Goal: Use online tool/utility: Utilize a website feature to perform a specific function

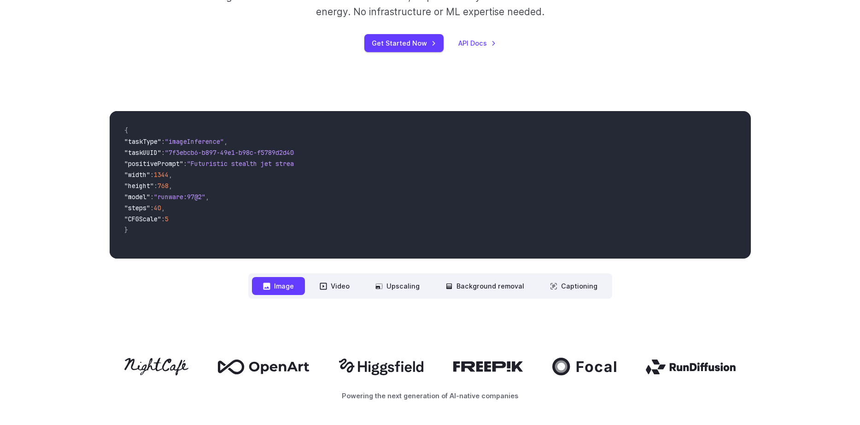
scroll to position [254, 0]
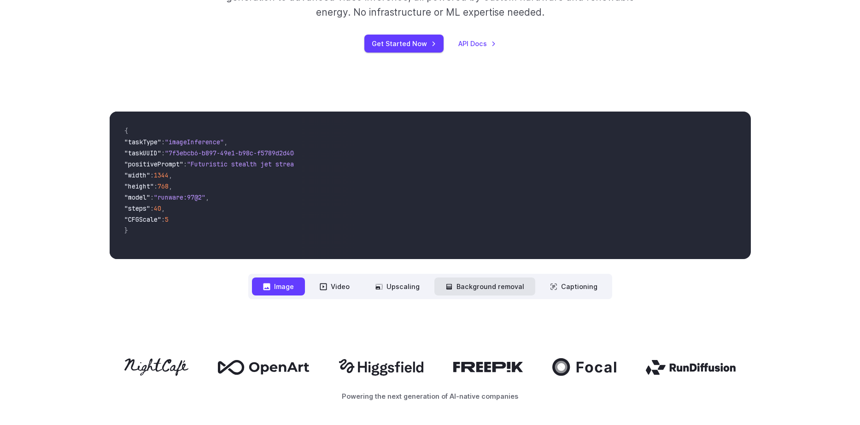
click at [500, 287] on button "Background removal" at bounding box center [484, 286] width 101 height 18
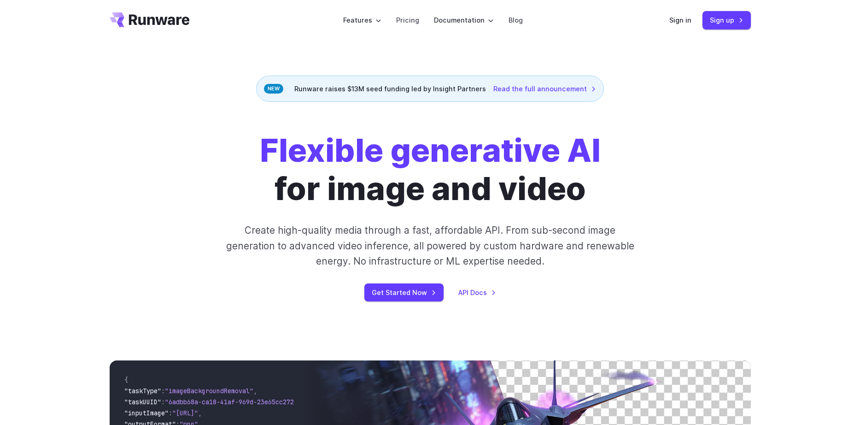
scroll to position [0, 0]
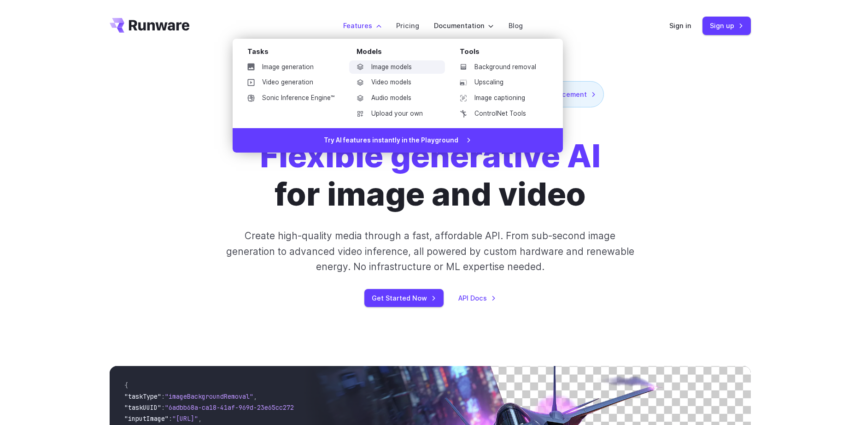
click at [396, 70] on link "Image models" at bounding box center [397, 67] width 96 height 14
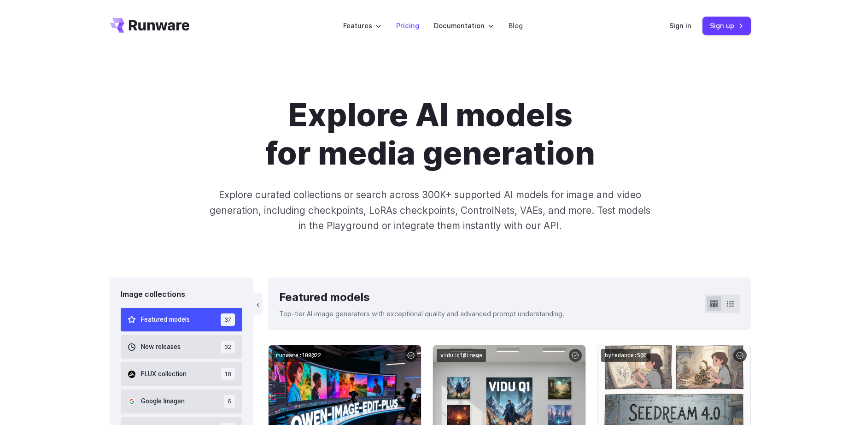
click at [407, 30] on link "Pricing" at bounding box center [407, 25] width 23 height 11
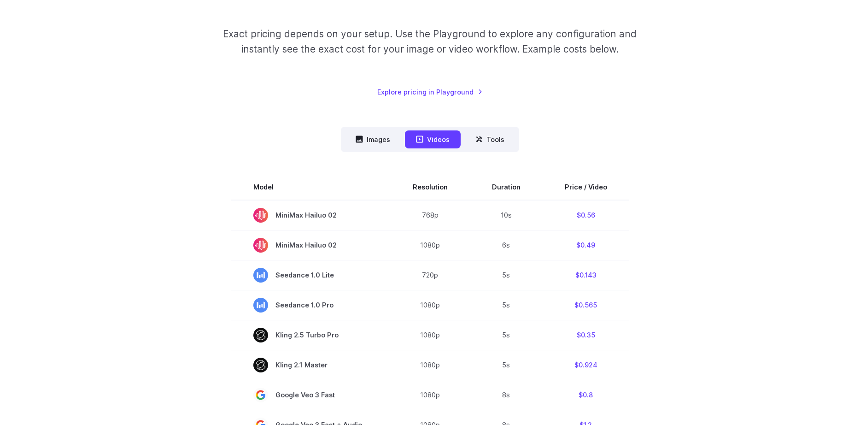
scroll to position [127, 0]
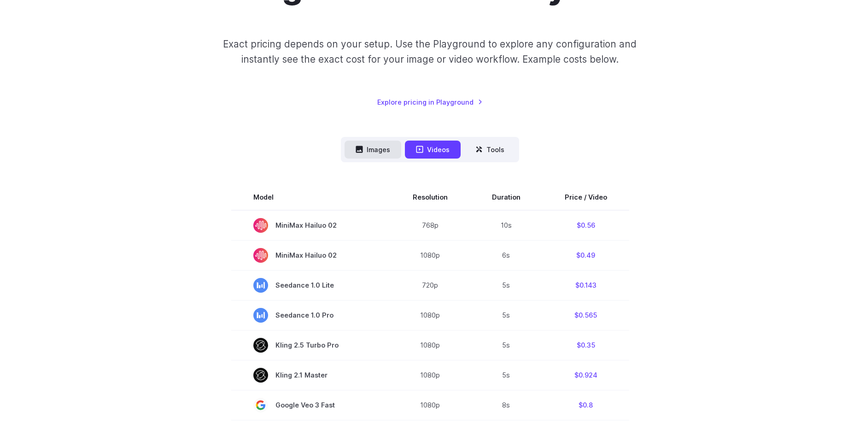
click at [383, 151] on button "Images" at bounding box center [372, 149] width 57 height 18
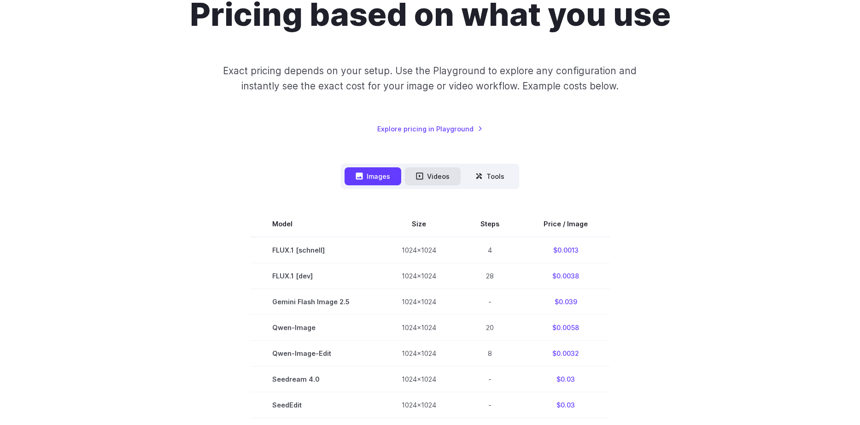
scroll to position [0, 0]
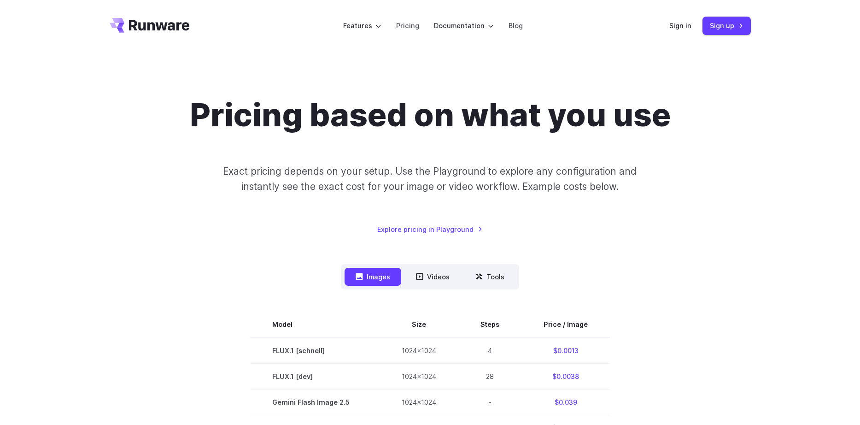
click at [161, 29] on icon "Go to /" at bounding box center [150, 25] width 80 height 15
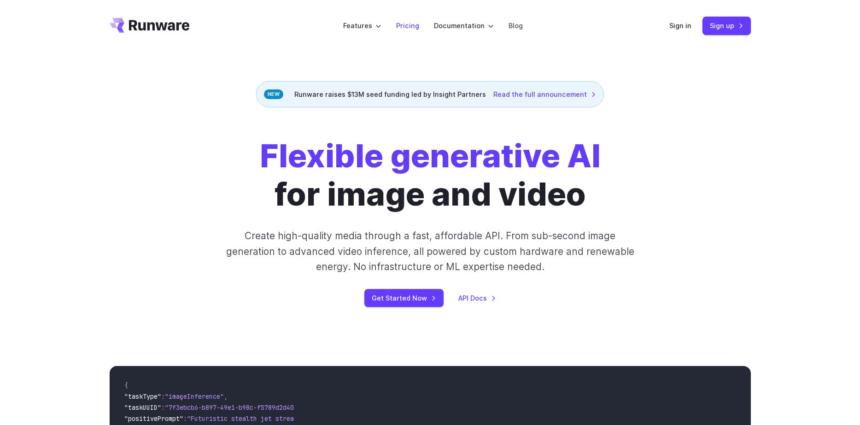
click at [405, 24] on link "Pricing" at bounding box center [407, 25] width 23 height 11
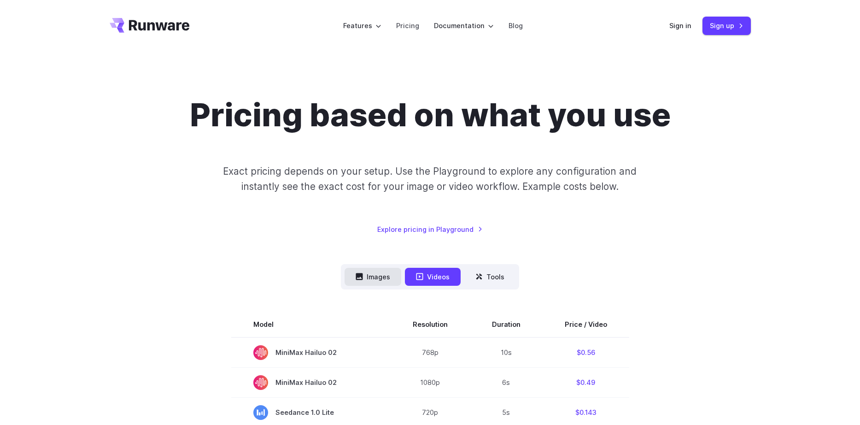
click at [374, 279] on button "Images" at bounding box center [372, 277] width 57 height 18
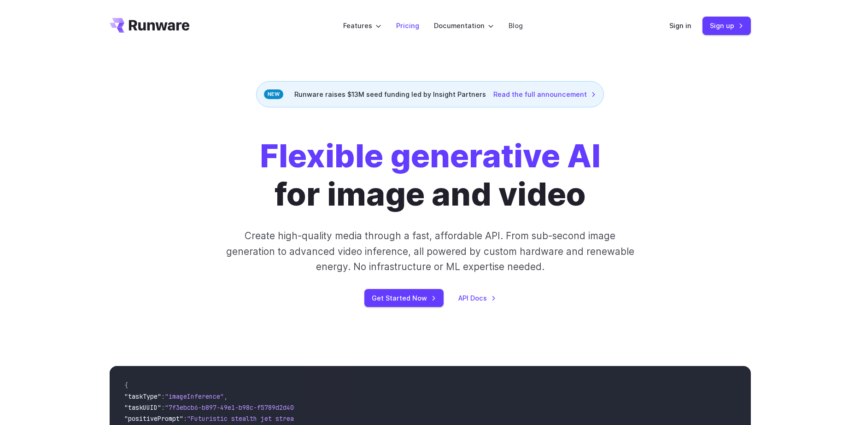
click at [409, 28] on link "Pricing" at bounding box center [407, 25] width 23 height 11
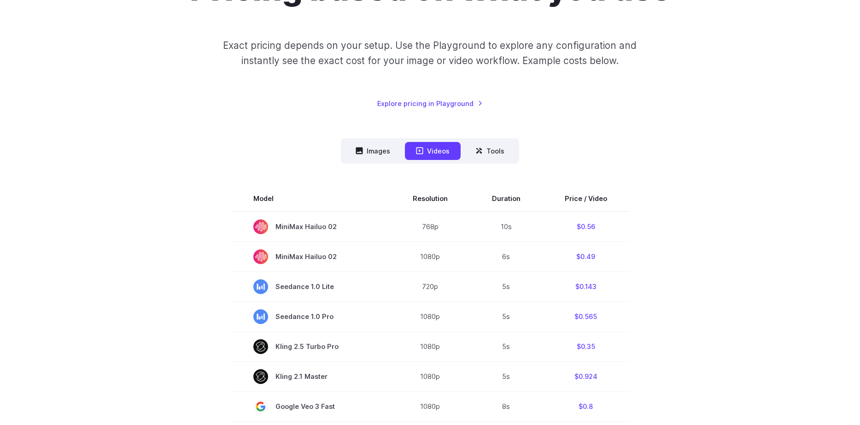
scroll to position [127, 0]
click at [383, 147] on button "Images" at bounding box center [372, 149] width 57 height 18
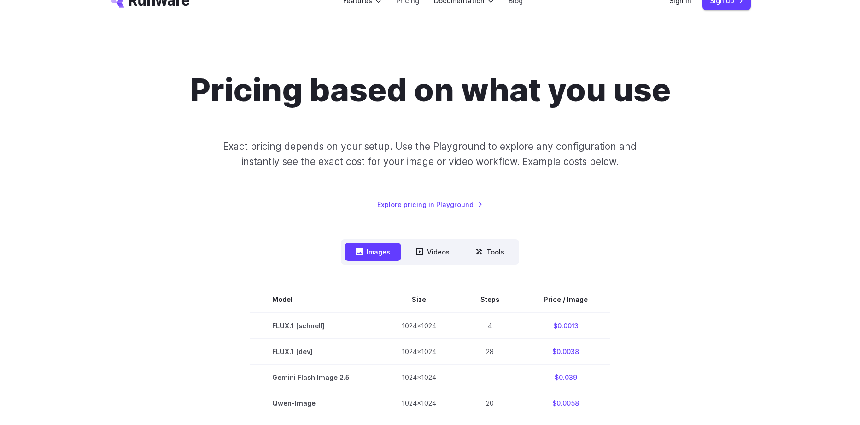
scroll to position [0, 0]
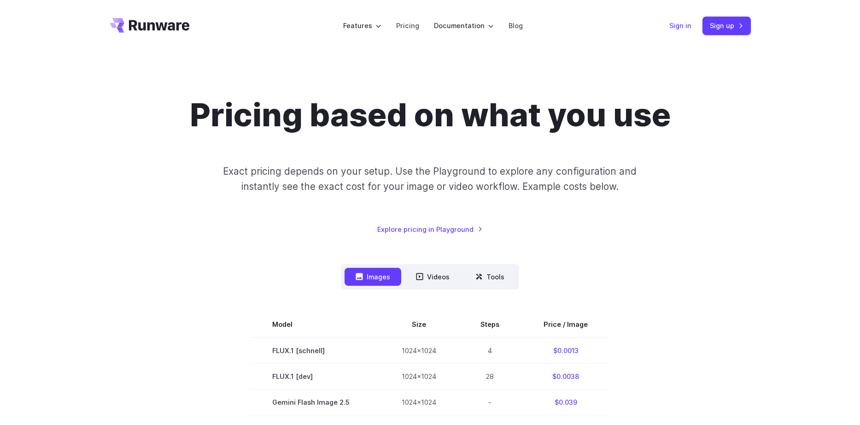
click at [681, 25] on link "Sign in" at bounding box center [680, 25] width 22 height 11
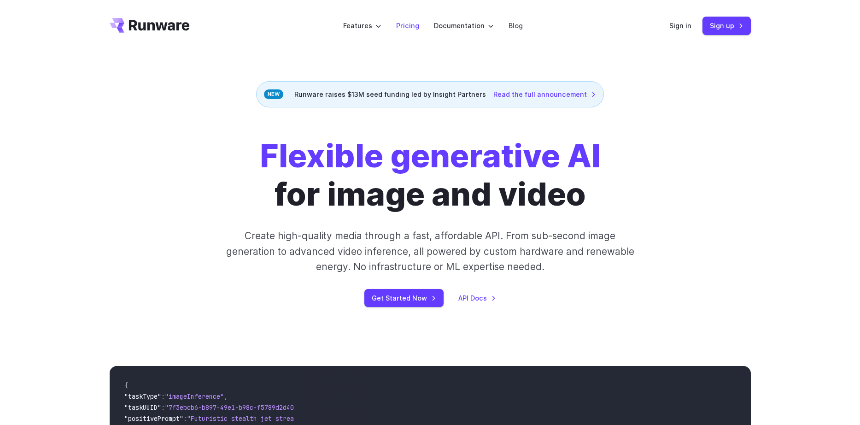
click at [402, 21] on link "Pricing" at bounding box center [407, 25] width 23 height 11
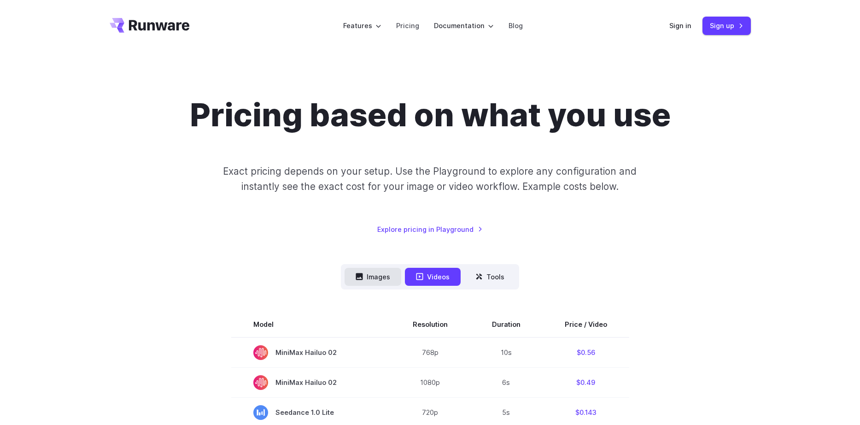
click at [368, 275] on button "Images" at bounding box center [372, 277] width 57 height 18
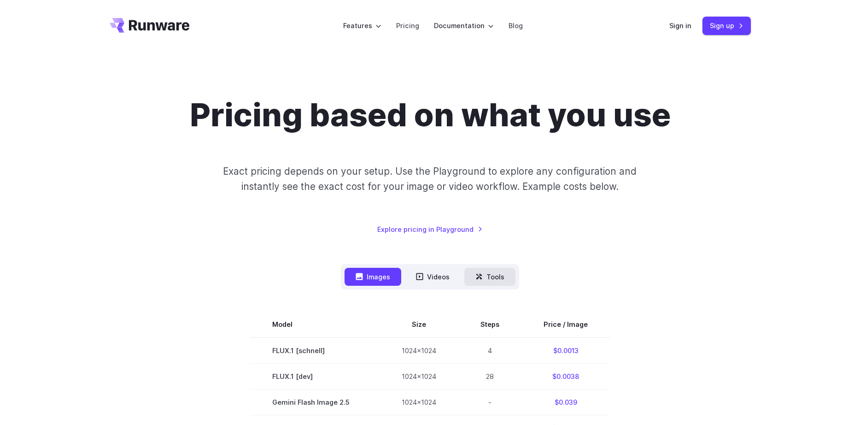
click at [486, 279] on button "Tools" at bounding box center [489, 277] width 51 height 18
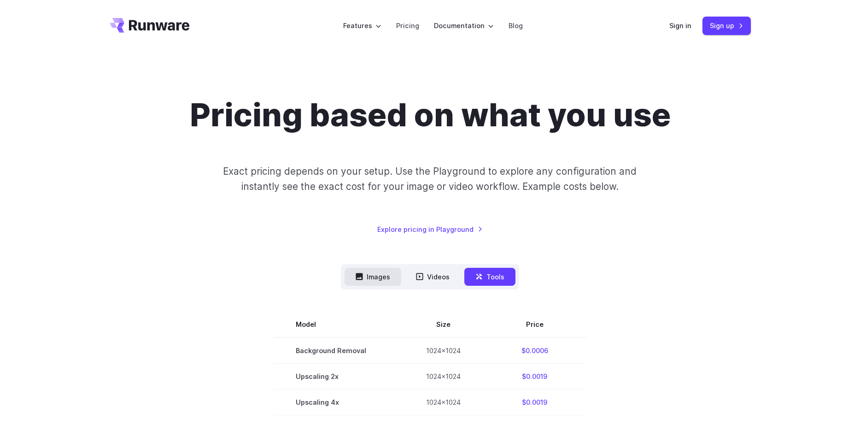
click at [380, 272] on button "Images" at bounding box center [372, 277] width 57 height 18
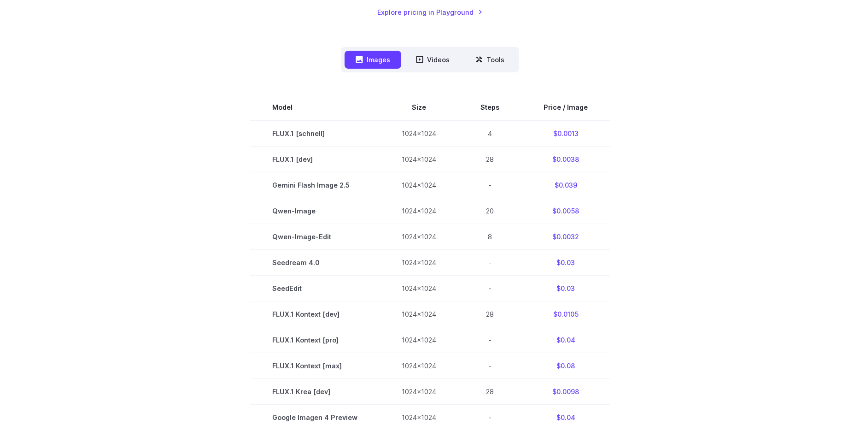
scroll to position [191, 0]
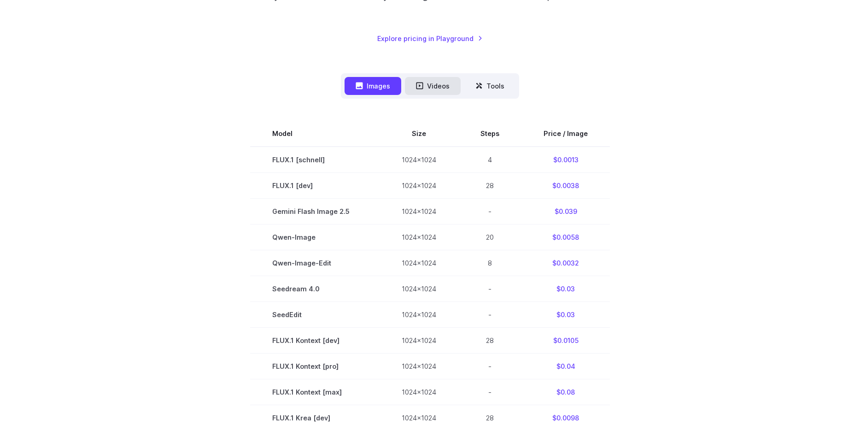
click at [443, 82] on button "Videos" at bounding box center [433, 86] width 56 height 18
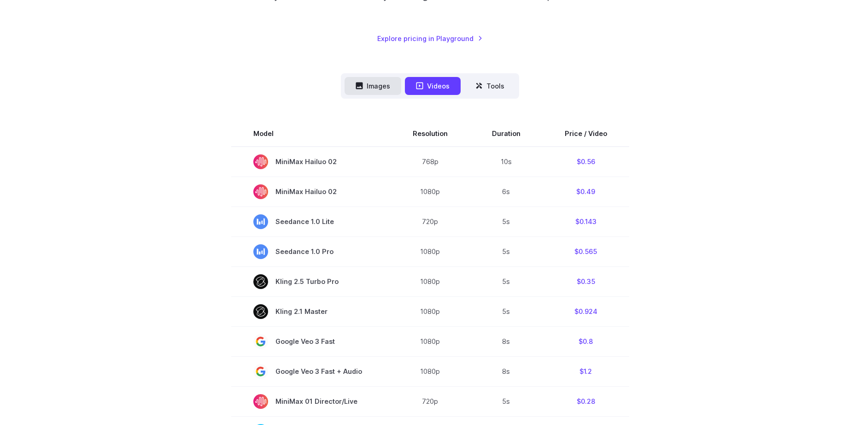
click at [388, 86] on button "Images" at bounding box center [372, 86] width 57 height 18
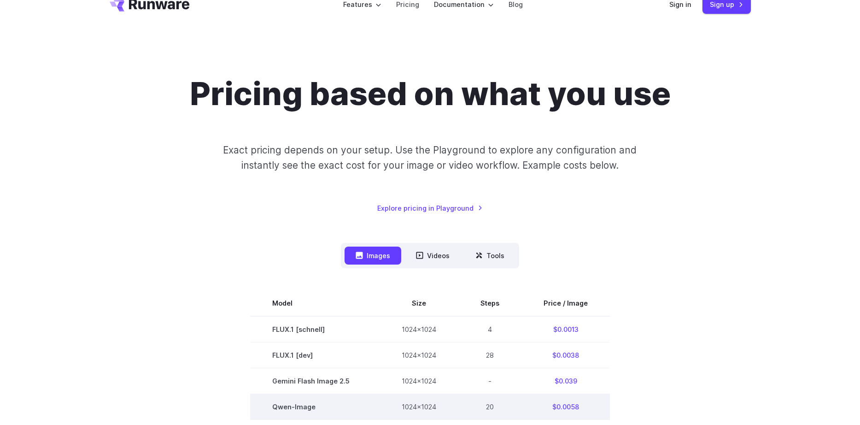
scroll to position [0, 0]
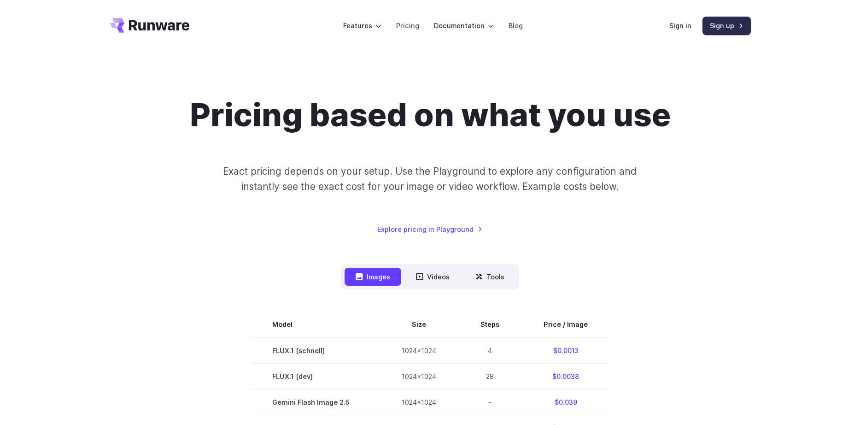
click at [733, 25] on link "Sign up" at bounding box center [726, 26] width 48 height 18
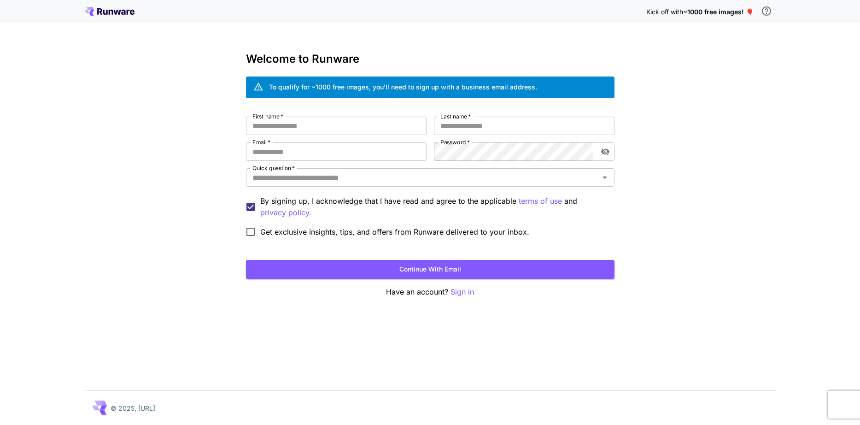
click at [749, 11] on span "~1000 free images! 🎈" at bounding box center [718, 12] width 70 height 8
click at [142, 407] on p "© 2025, [URL]" at bounding box center [133, 408] width 45 height 10
click at [114, 12] on icon at bounding box center [110, 11] width 50 height 9
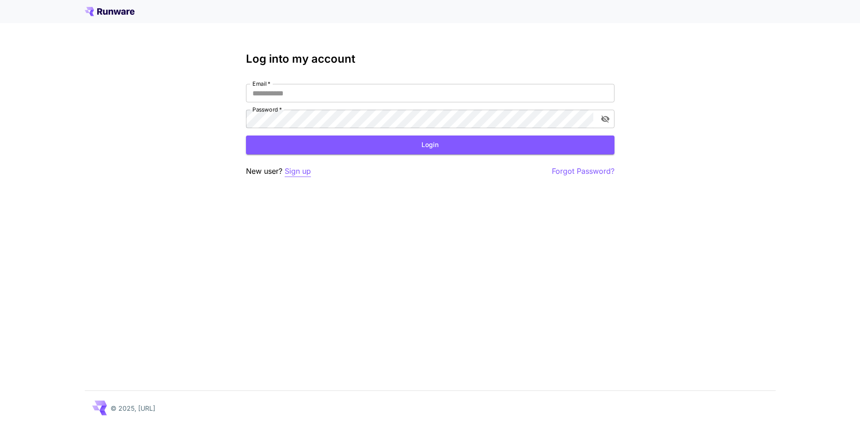
click at [301, 173] on p "Sign up" at bounding box center [298, 171] width 26 height 12
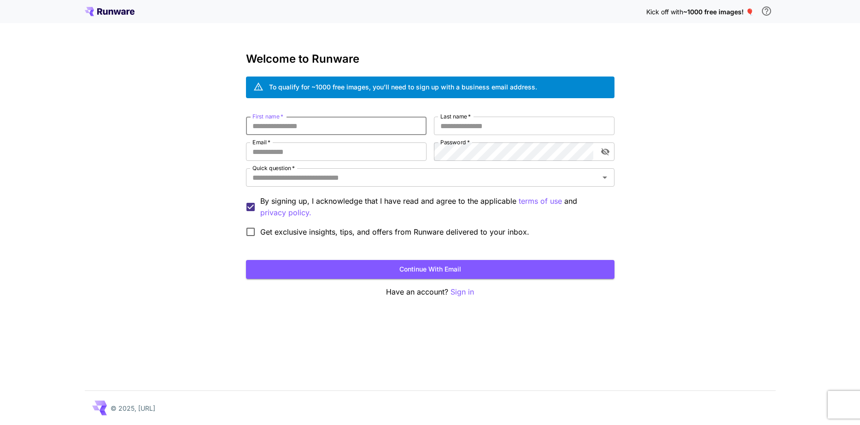
click at [291, 125] on input "First name   *" at bounding box center [336, 125] width 181 height 18
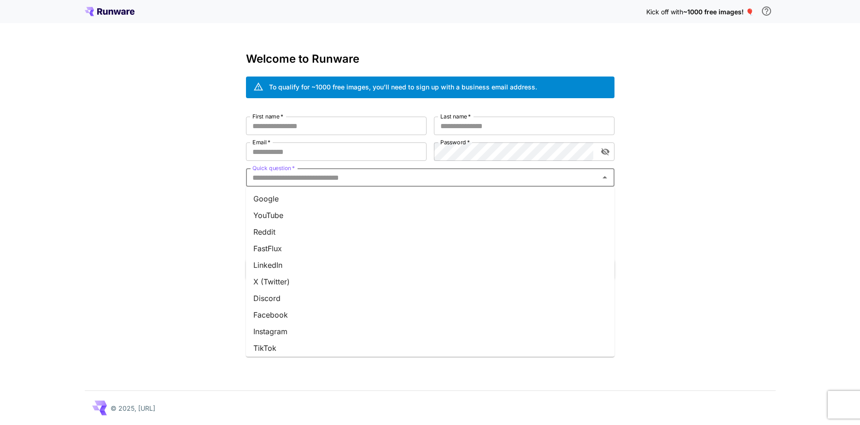
click at [300, 182] on input "Quick question   *" at bounding box center [423, 177] width 348 height 13
click at [298, 198] on li "Google" at bounding box center [430, 198] width 368 height 17
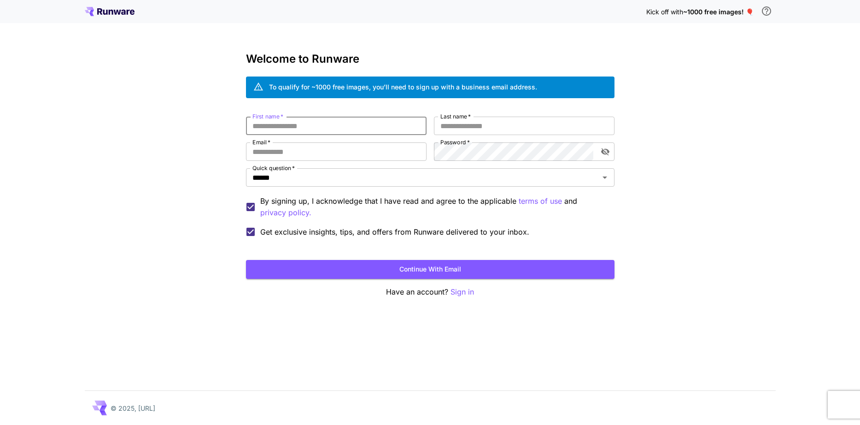
click at [279, 132] on input "First name   *" at bounding box center [336, 125] width 181 height 18
click at [281, 151] on input "Email   *" at bounding box center [336, 151] width 181 height 18
click at [282, 116] on span "*" at bounding box center [281, 116] width 4 height 7
click at [282, 116] on input "First name   *" at bounding box center [336, 125] width 181 height 18
type input "*"
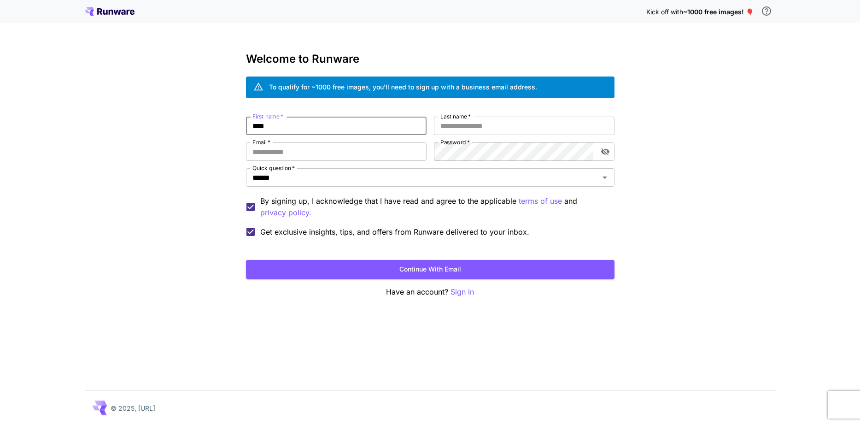
type input "****"
type input "*******"
type input "**********"
click at [407, 269] on button "Continue with email" at bounding box center [430, 269] width 368 height 19
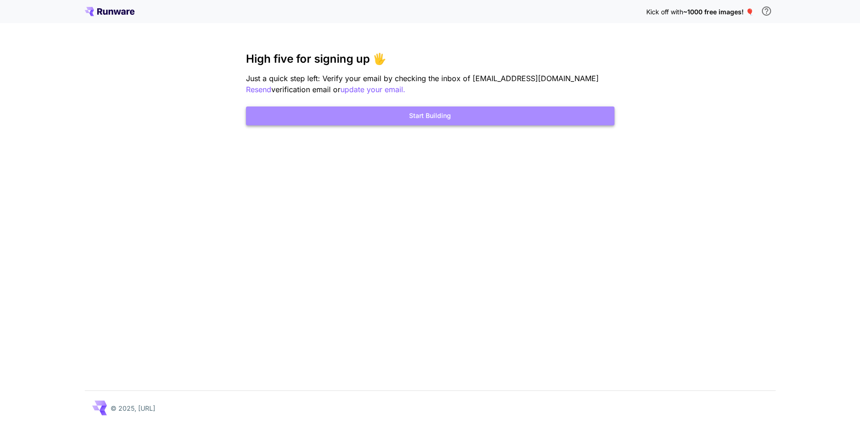
click at [421, 116] on button "Start Building" at bounding box center [430, 115] width 368 height 19
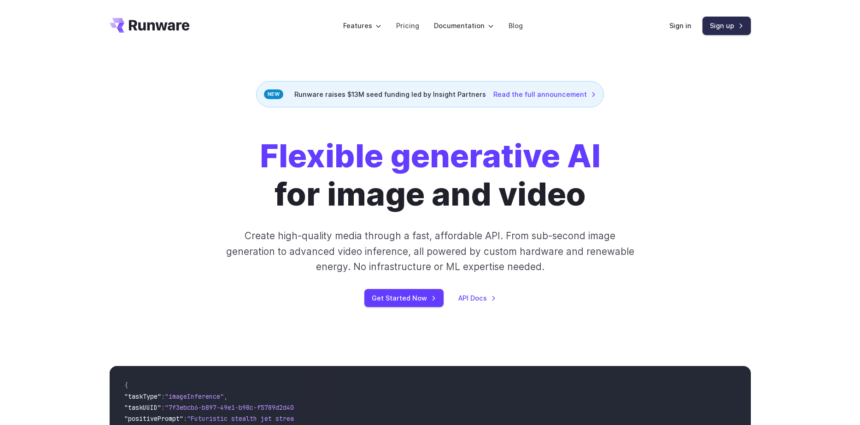
click at [724, 30] on link "Sign up" at bounding box center [726, 26] width 48 height 18
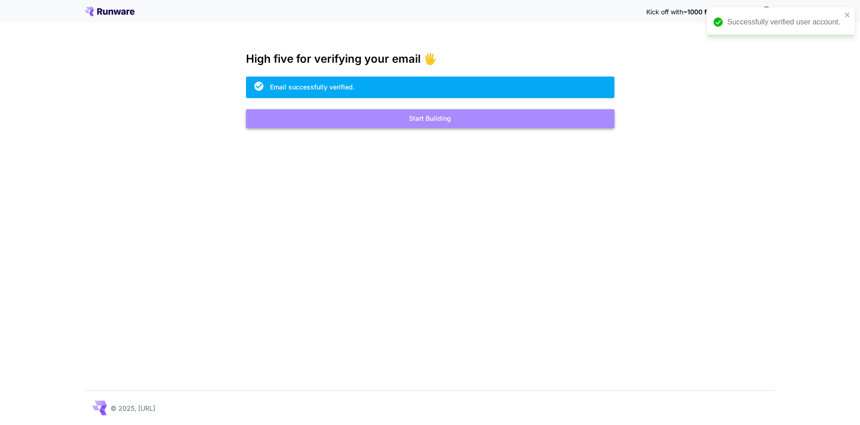
click at [476, 122] on button "Start Building" at bounding box center [430, 118] width 368 height 19
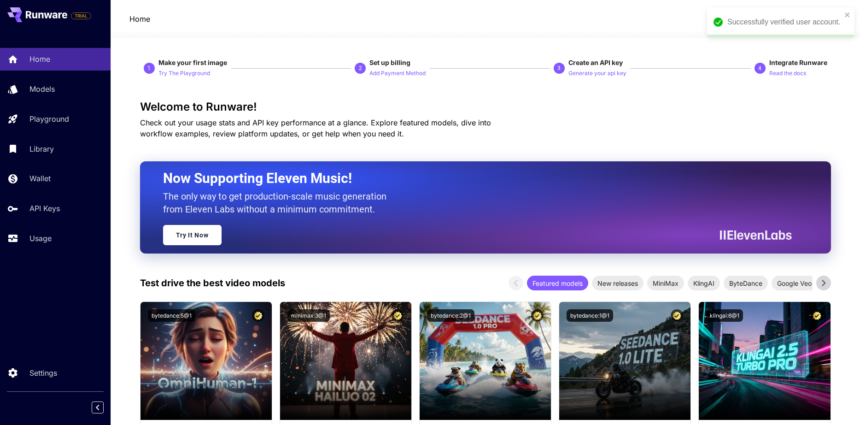
click at [842, 14] on div "Successfully verified user account." at bounding box center [777, 22] width 134 height 17
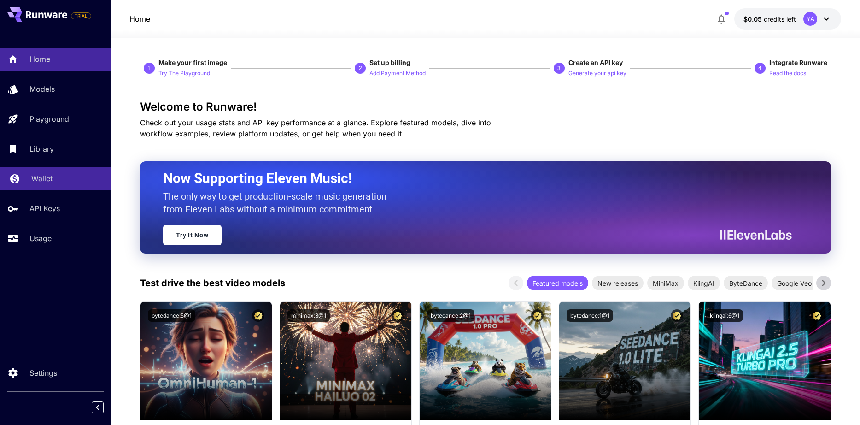
click at [47, 182] on p "Wallet" at bounding box center [41, 178] width 21 height 11
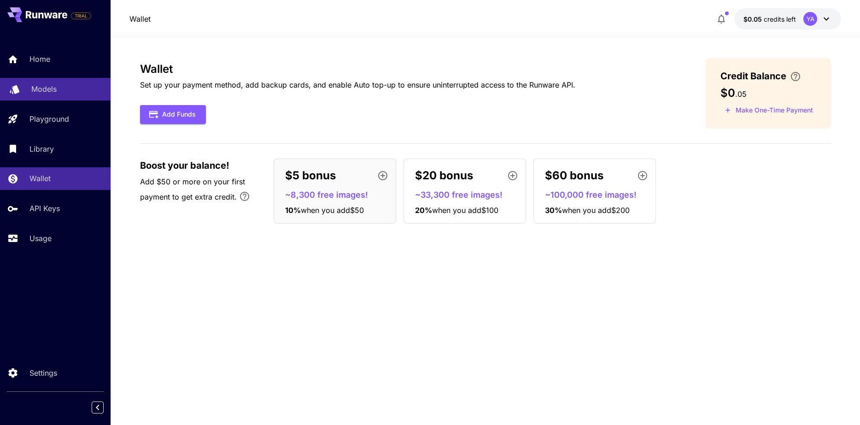
click at [55, 93] on p "Models" at bounding box center [43, 88] width 25 height 11
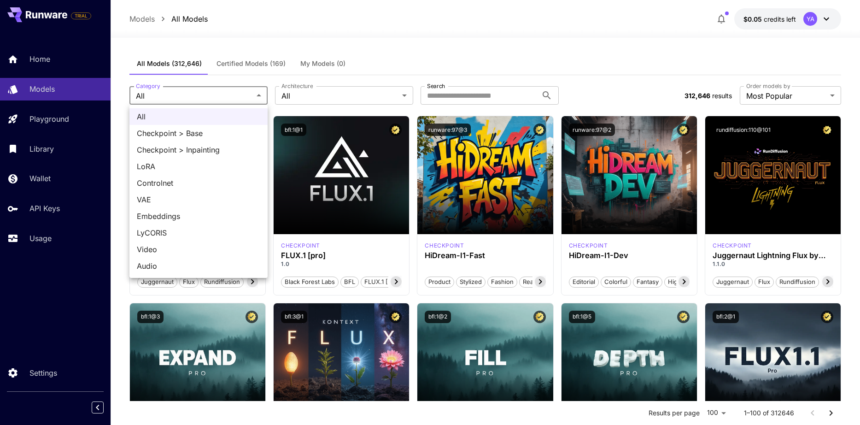
click at [319, 97] on div at bounding box center [430, 212] width 860 height 425
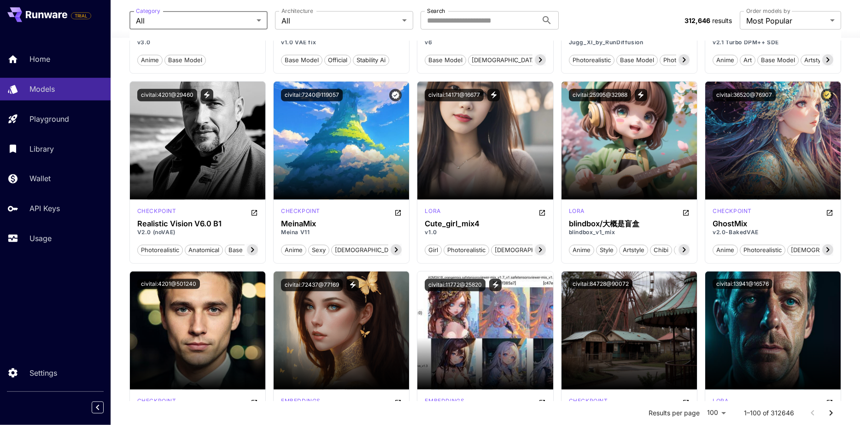
scroll to position [64, 0]
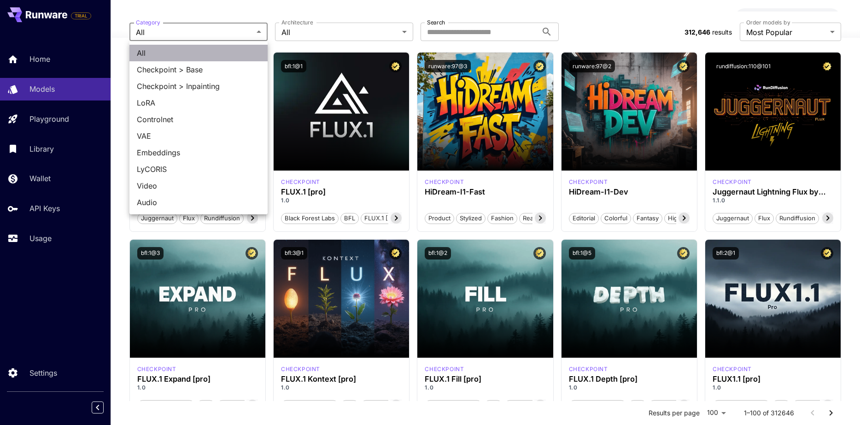
click at [191, 46] on li "All" at bounding box center [198, 53] width 138 height 17
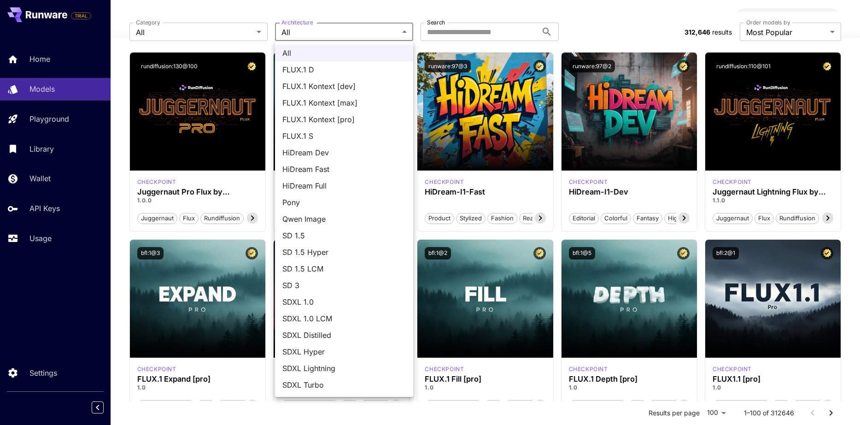
click at [457, 31] on div at bounding box center [430, 212] width 860 height 425
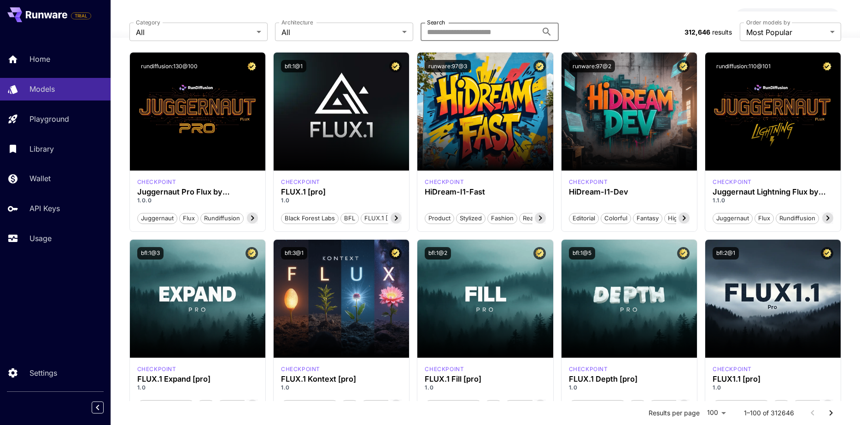
click at [469, 23] on input "Search" at bounding box center [478, 32] width 117 height 18
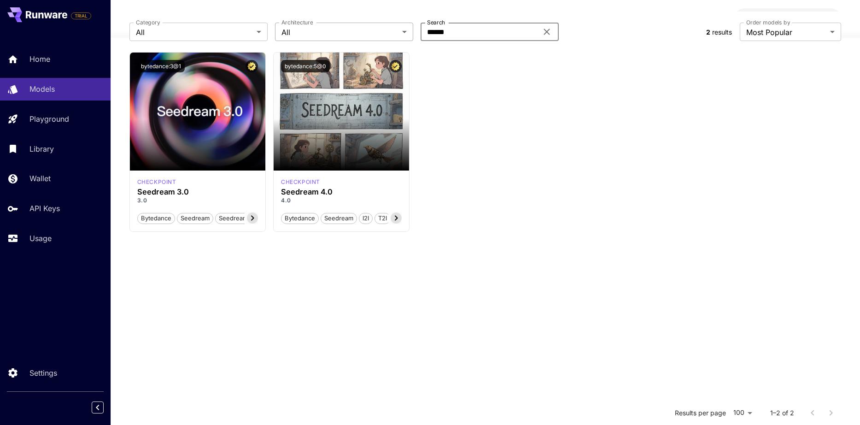
type input "******"
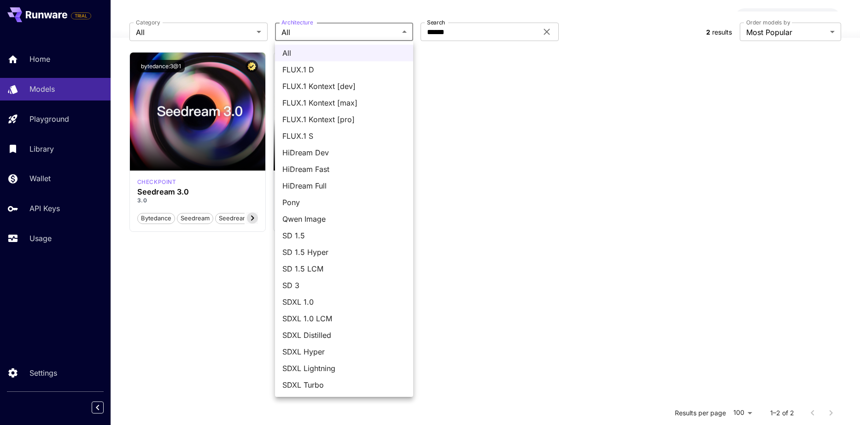
click at [320, 36] on body "**********" at bounding box center [430, 232] width 860 height 592
click at [224, 39] on div at bounding box center [430, 212] width 860 height 425
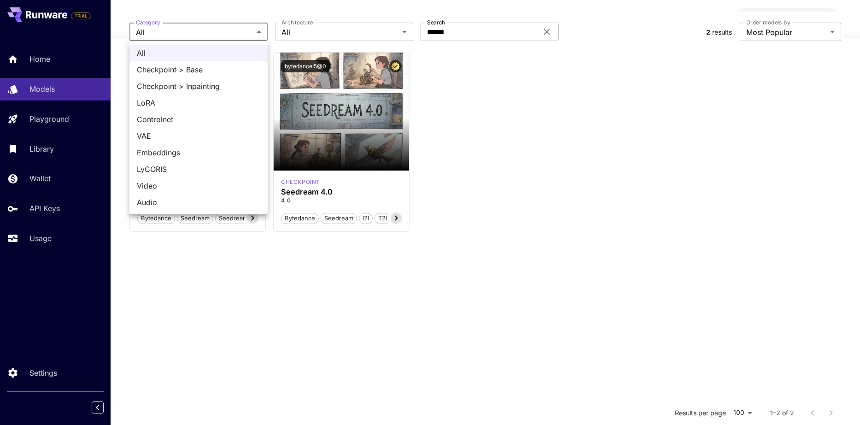
click at [217, 35] on body "**********" at bounding box center [430, 232] width 860 height 592
click at [192, 68] on span "Checkpoint > Base" at bounding box center [198, 69] width 123 height 11
type input "**********"
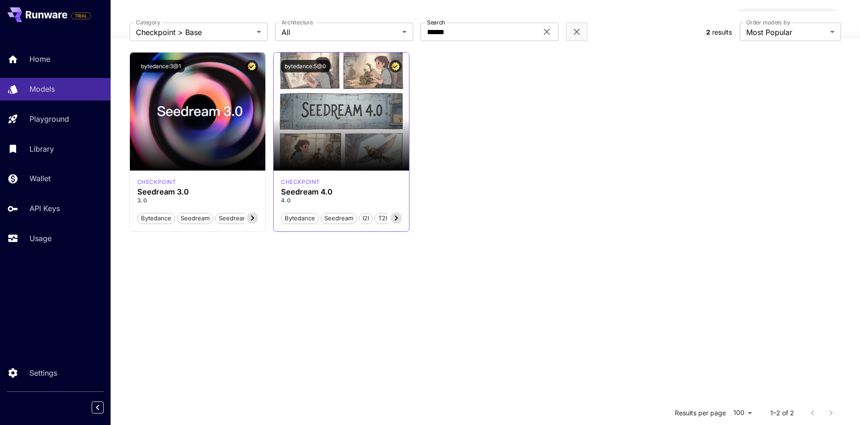
click at [305, 199] on p "4.0" at bounding box center [341, 200] width 121 height 8
click at [396, 215] on icon at bounding box center [395, 217] width 11 height 11
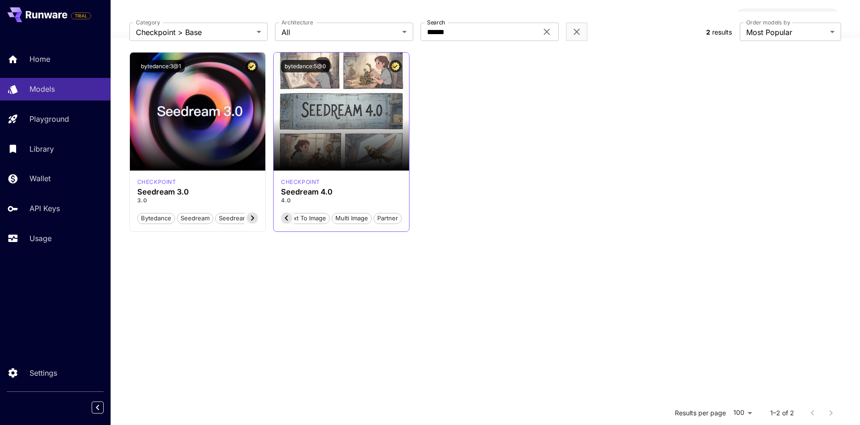
scroll to position [0, 178]
click at [351, 64] on div "bytedance:5@0" at bounding box center [341, 66] width 121 height 12
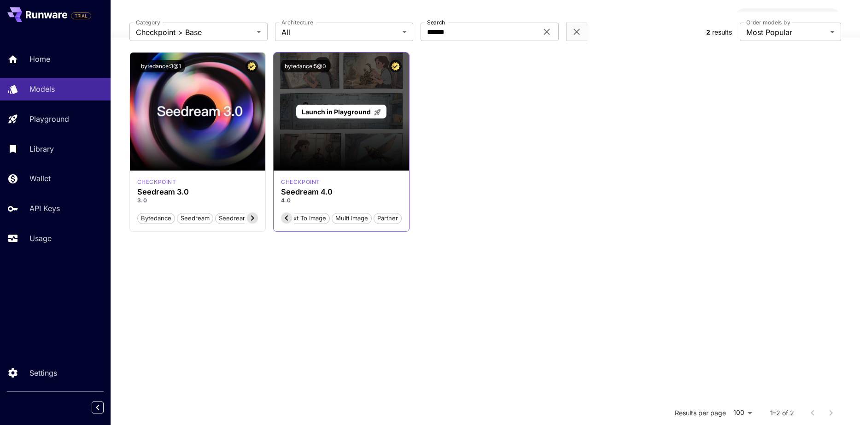
click at [354, 108] on span "Launch in Playground" at bounding box center [336, 112] width 69 height 8
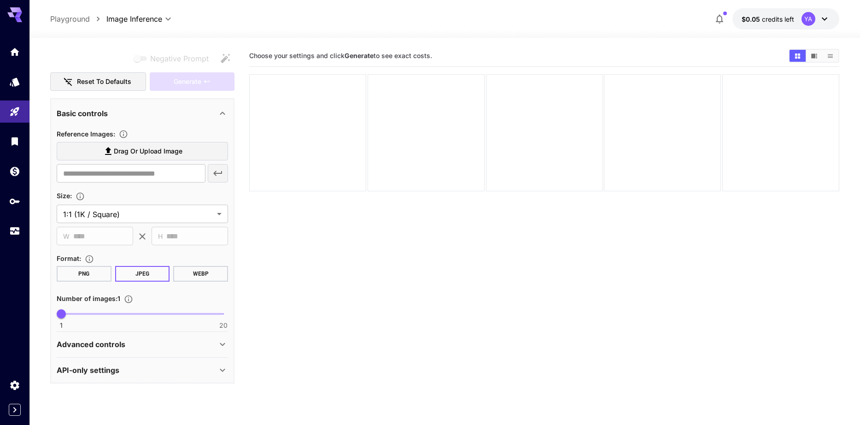
click at [149, 154] on span "Drag or upload image" at bounding box center [148, 152] width 69 height 12
click at [0, 0] on input "Drag or upload image" at bounding box center [0, 0] width 0 height 0
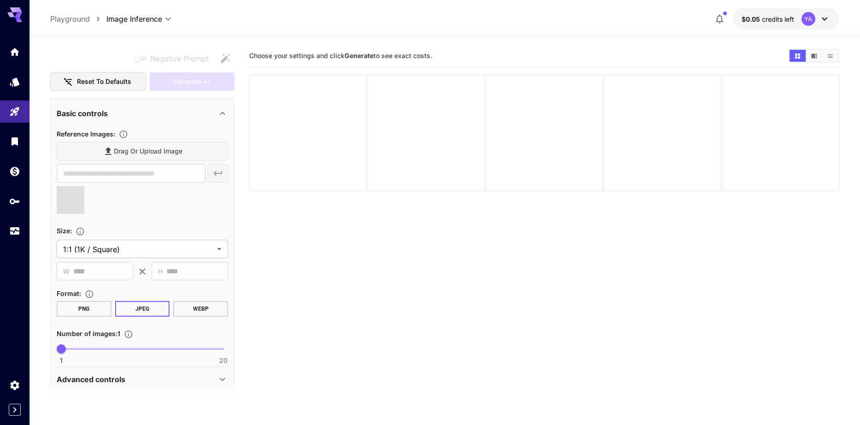
type input "**********"
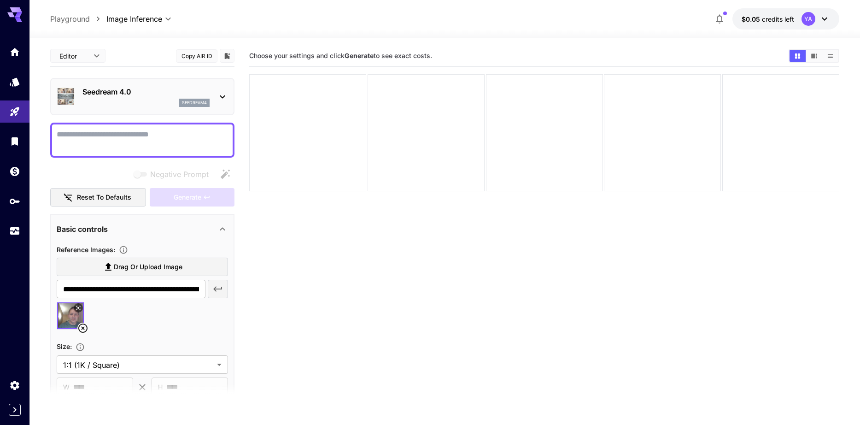
click at [130, 135] on textarea "Negative Prompt" at bounding box center [142, 140] width 171 height 22
type textarea "**********"
click at [201, 195] on span "Generate" at bounding box center [188, 198] width 28 height 12
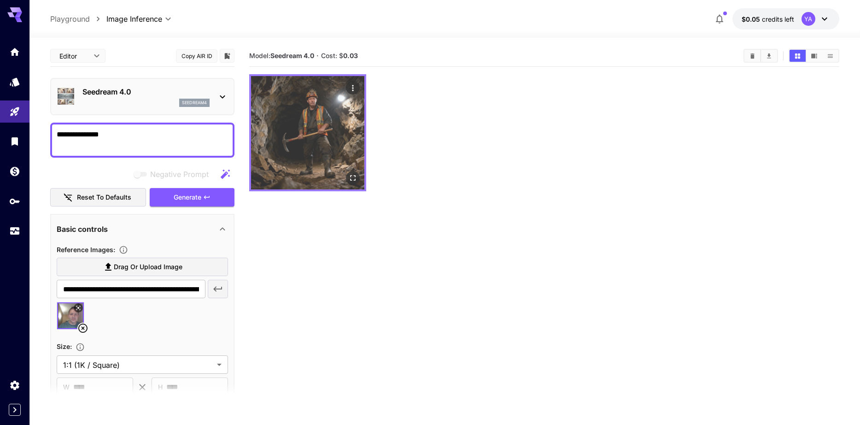
click at [316, 124] on img at bounding box center [307, 132] width 113 height 113
click at [353, 90] on icon "Actions" at bounding box center [352, 88] width 1 height 6
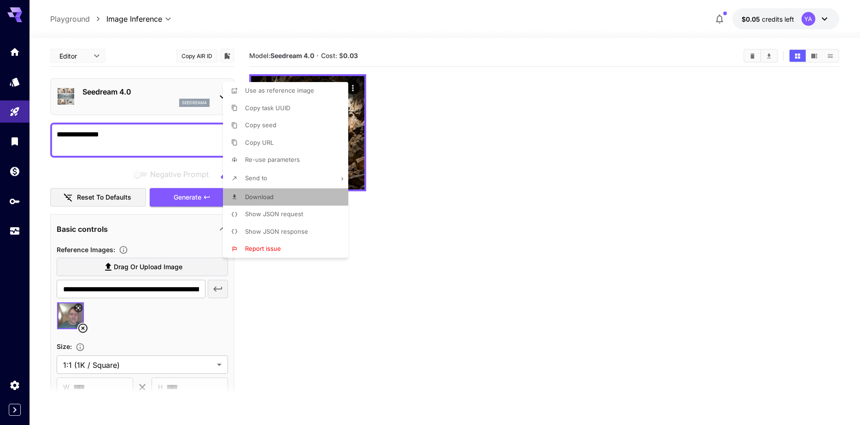
click at [287, 202] on li "Download" at bounding box center [288, 196] width 131 height 17
click at [493, 78] on div at bounding box center [430, 212] width 860 height 425
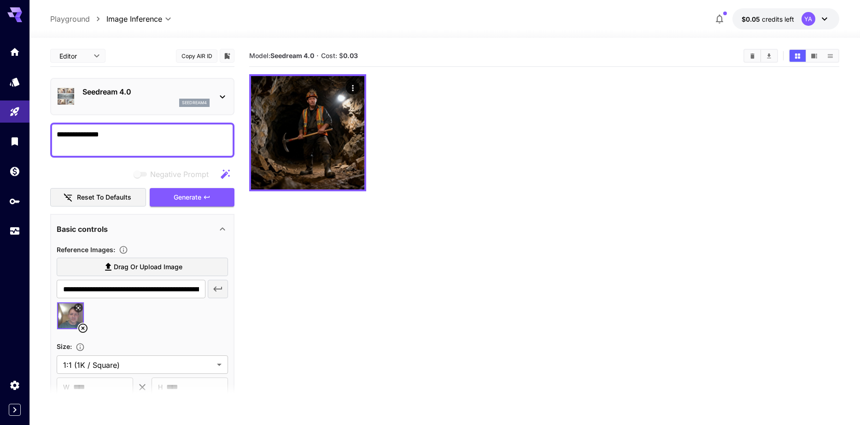
click at [127, 139] on textarea "**********" at bounding box center [142, 140] width 171 height 22
click at [224, 97] on icon at bounding box center [222, 96] width 5 height 3
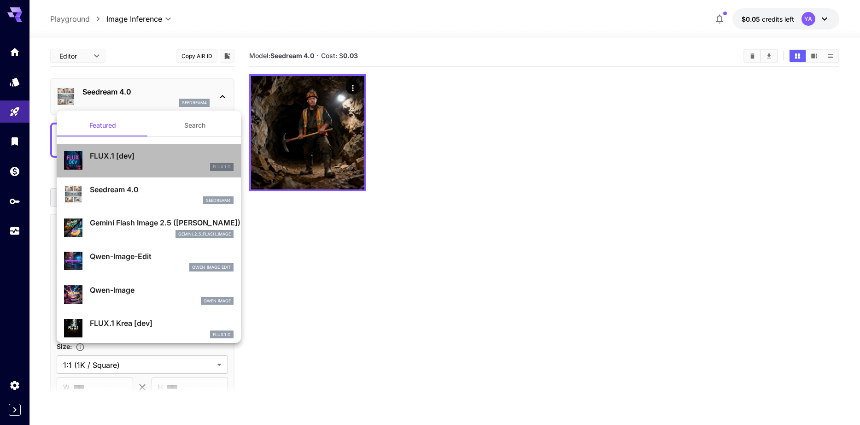
click at [201, 153] on p "FLUX.1 [dev]" at bounding box center [162, 155] width 144 height 11
type input "**********"
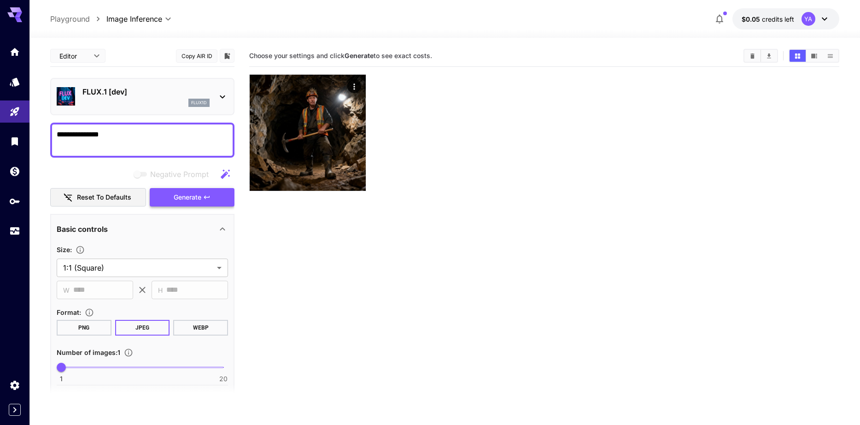
click at [193, 197] on span "Generate" at bounding box center [188, 198] width 28 height 12
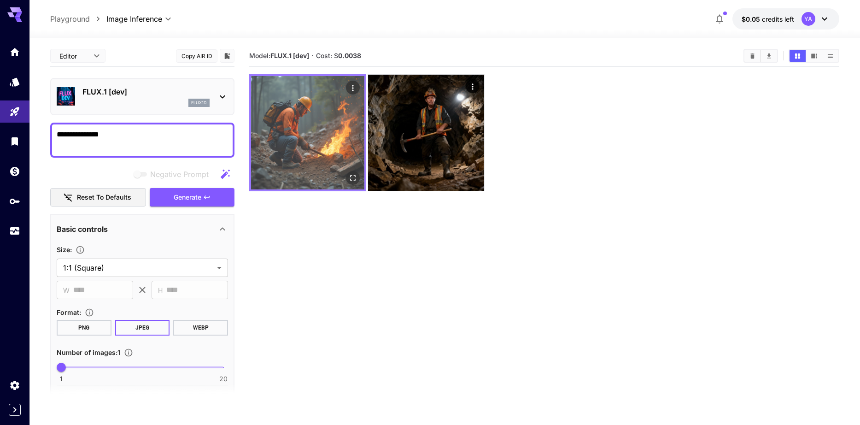
click at [314, 121] on img at bounding box center [307, 132] width 113 height 113
click at [349, 85] on icon "Actions" at bounding box center [352, 87] width 9 height 9
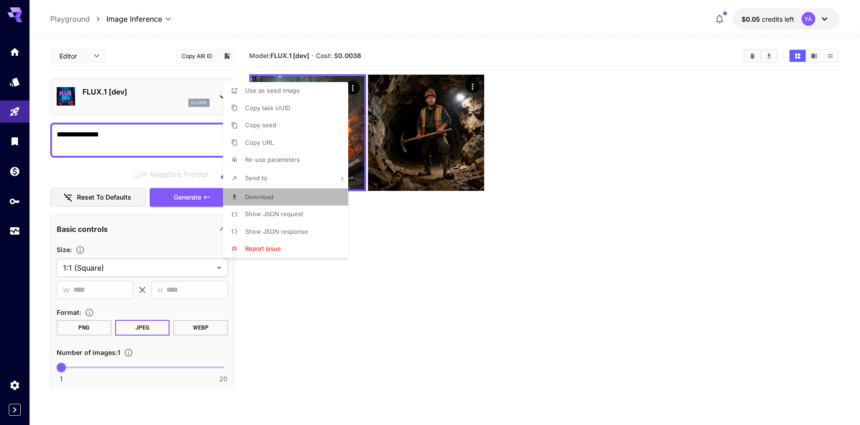
click at [285, 193] on li "Download" at bounding box center [288, 196] width 131 height 17
click at [413, 275] on div at bounding box center [430, 212] width 860 height 425
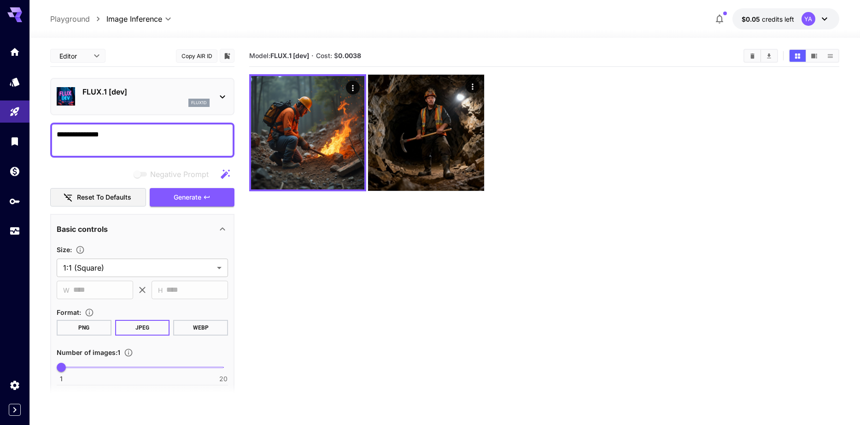
click at [146, 83] on div "FLUX.1 [dev] flux1d" at bounding box center [142, 96] width 171 height 28
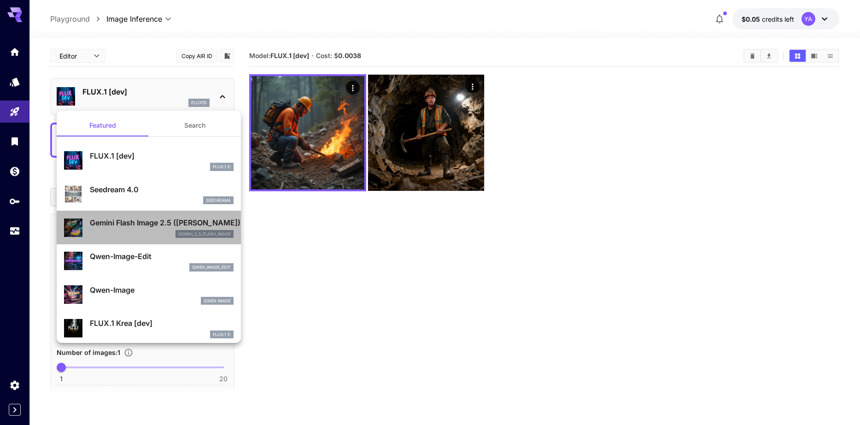
click at [147, 219] on p "Gemini Flash Image 2.5 ([PERSON_NAME])" at bounding box center [162, 222] width 144 height 11
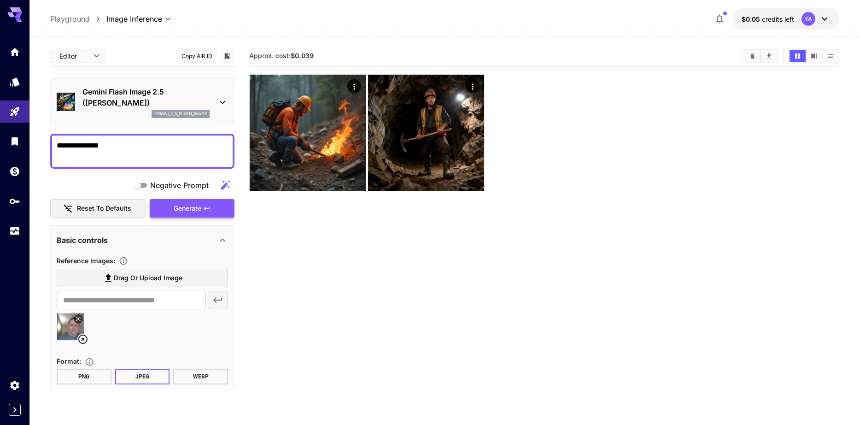
click at [191, 206] on span "Generate" at bounding box center [188, 209] width 28 height 12
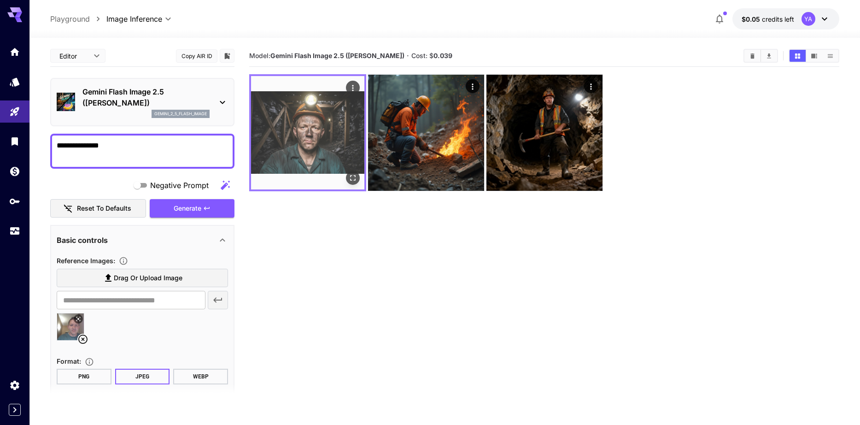
click at [320, 106] on img at bounding box center [307, 132] width 113 height 113
click at [321, 134] on img at bounding box center [307, 132] width 113 height 113
click at [308, 126] on img at bounding box center [307, 132] width 113 height 113
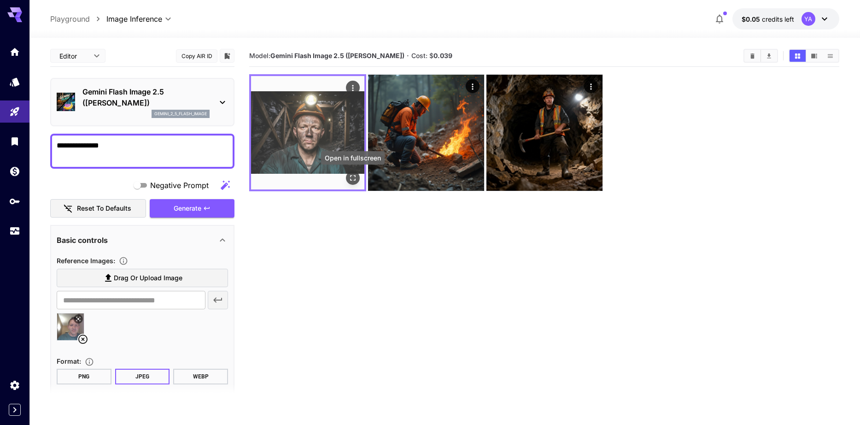
click at [355, 175] on icon "Open in fullscreen" at bounding box center [352, 177] width 9 height 9
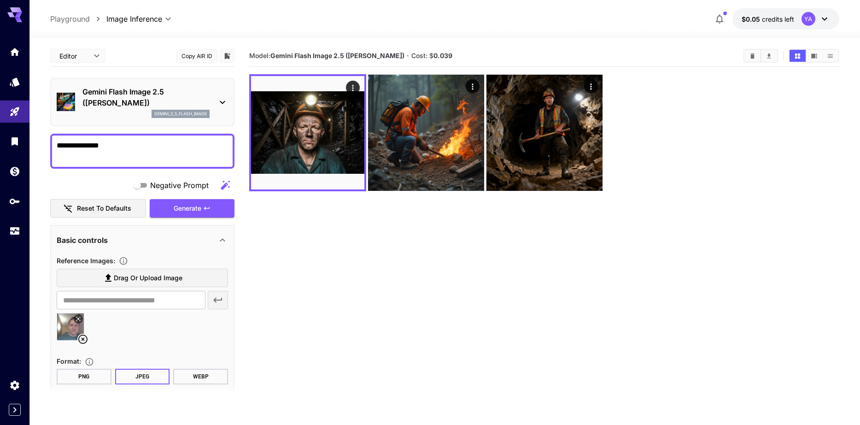
click at [180, 96] on p "Gemini Flash Image 2.5 ([PERSON_NAME])" at bounding box center [145, 97] width 127 height 22
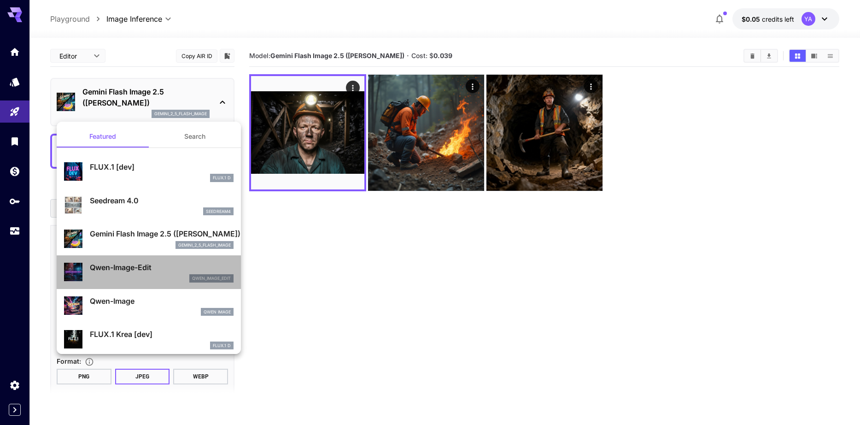
click at [172, 276] on div "qwen_image_edit" at bounding box center [162, 278] width 144 height 8
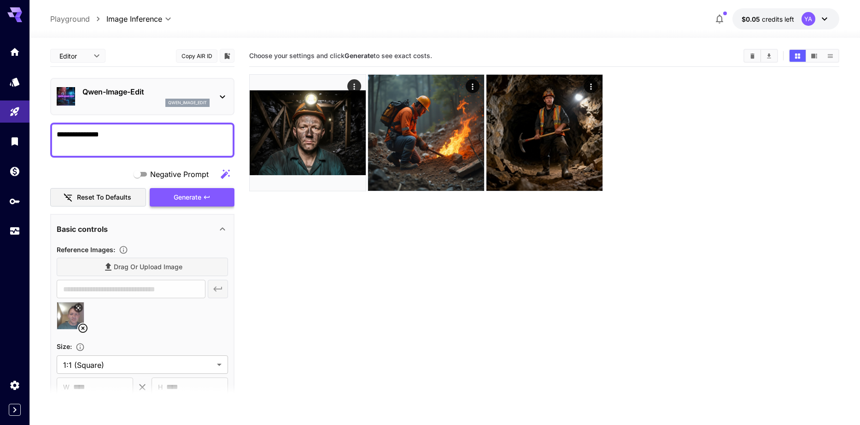
click at [186, 198] on span "Generate" at bounding box center [188, 198] width 28 height 12
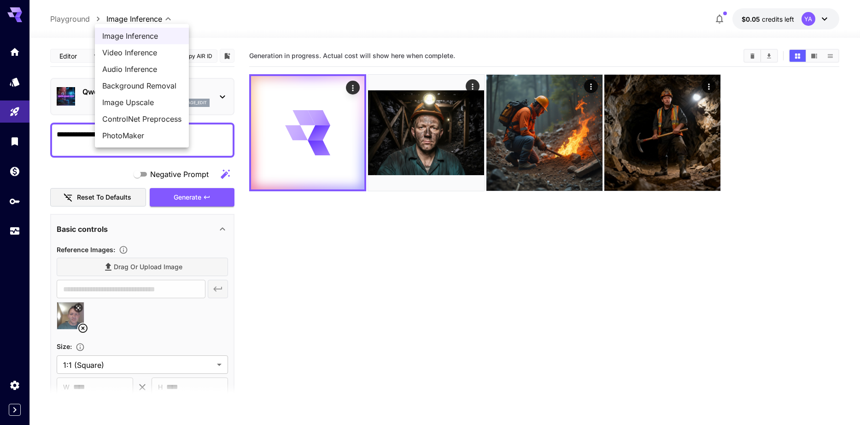
click at [140, 17] on body "**********" at bounding box center [430, 248] width 860 height 497
click at [13, 54] on div at bounding box center [430, 212] width 860 height 425
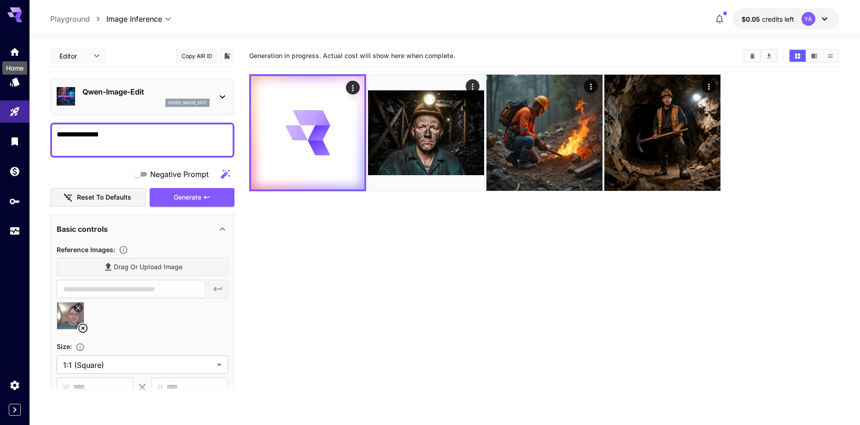
click at [13, 54] on icon "Home" at bounding box center [14, 52] width 9 height 8
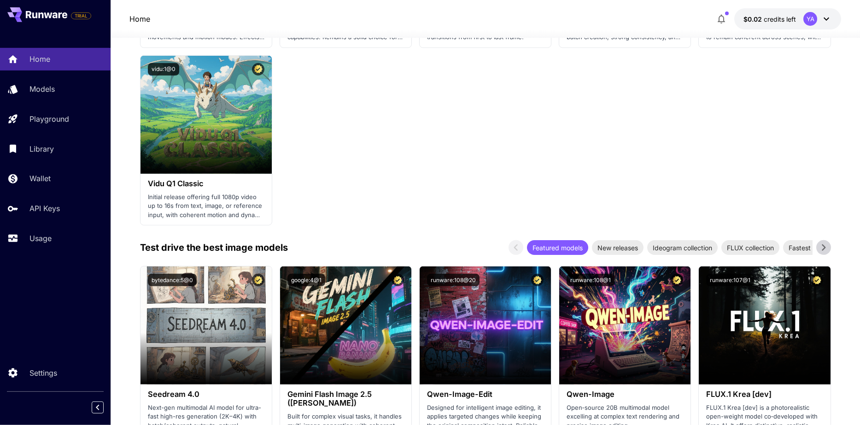
scroll to position [1080, 0]
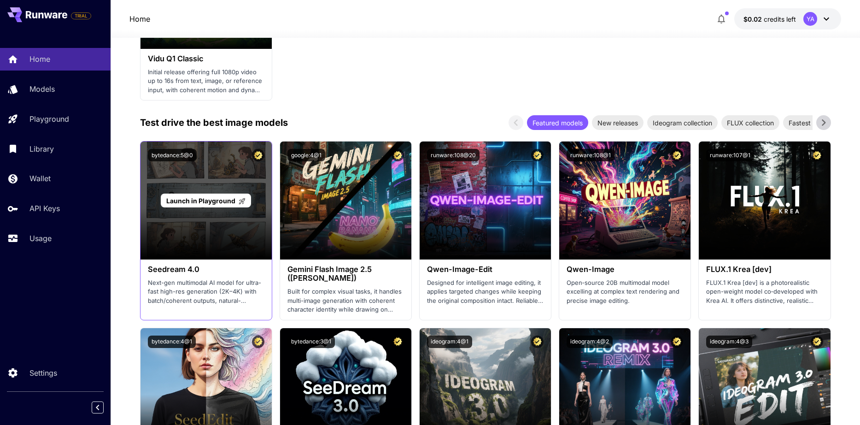
click at [228, 219] on div "Launch in Playground" at bounding box center [205, 200] width 131 height 118
click at [228, 186] on div "Launch in Playground" at bounding box center [205, 200] width 131 height 118
click at [213, 182] on div "Launch in Playground" at bounding box center [205, 200] width 131 height 118
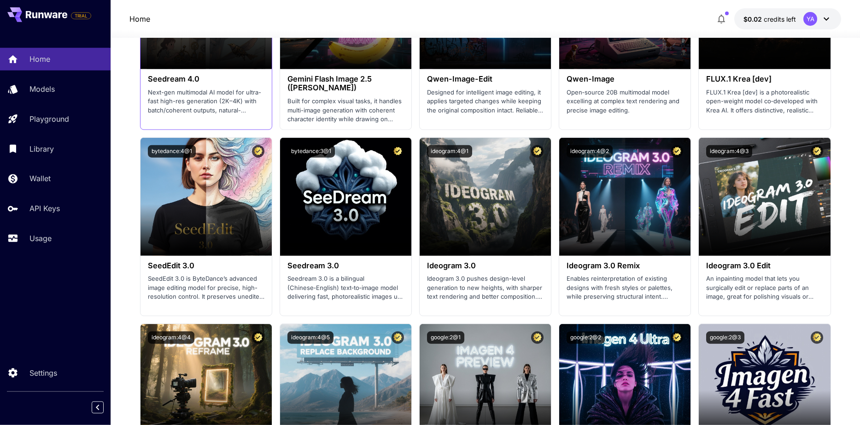
scroll to position [1271, 0]
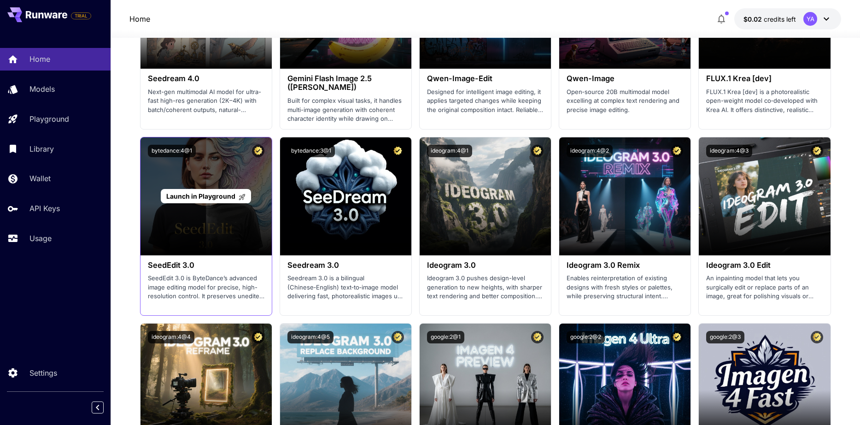
click at [187, 191] on div "Launch in Playground" at bounding box center [206, 196] width 90 height 14
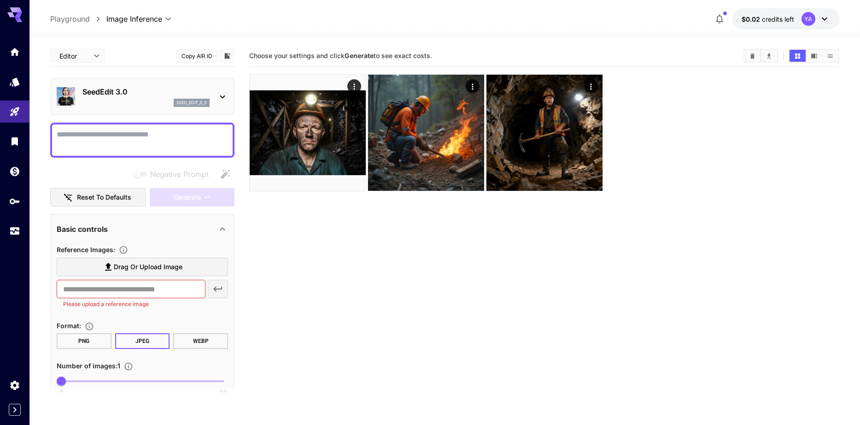
click at [178, 131] on textarea "Negative Prompt" at bounding box center [142, 140] width 171 height 22
type textarea "**********"
click at [185, 208] on div "Please upload a reference image" at bounding box center [192, 216] width 110 height 21
click at [138, 56] on div "Editor **** ​ Copy AIR ID" at bounding box center [142, 56] width 184 height 22
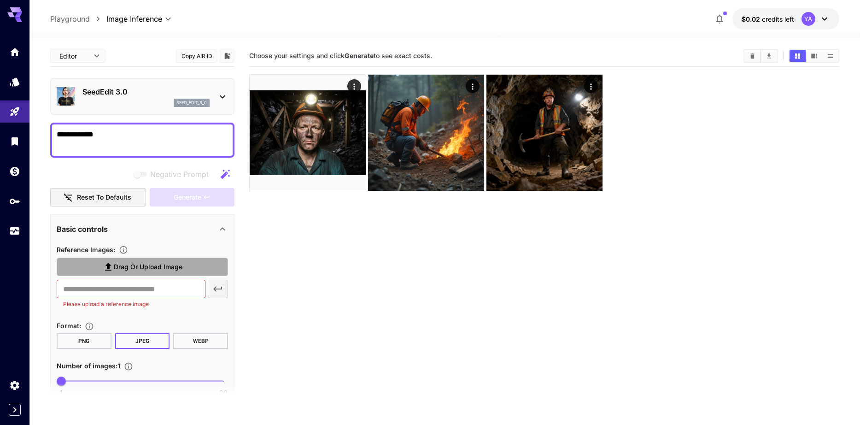
click at [122, 273] on label "Drag or upload image" at bounding box center [142, 266] width 171 height 19
click at [0, 0] on input "Drag or upload image" at bounding box center [0, 0] width 0 height 0
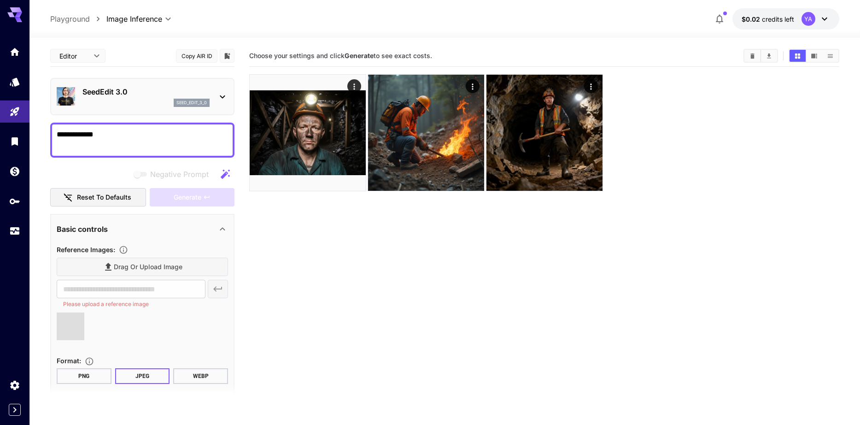
type input "**********"
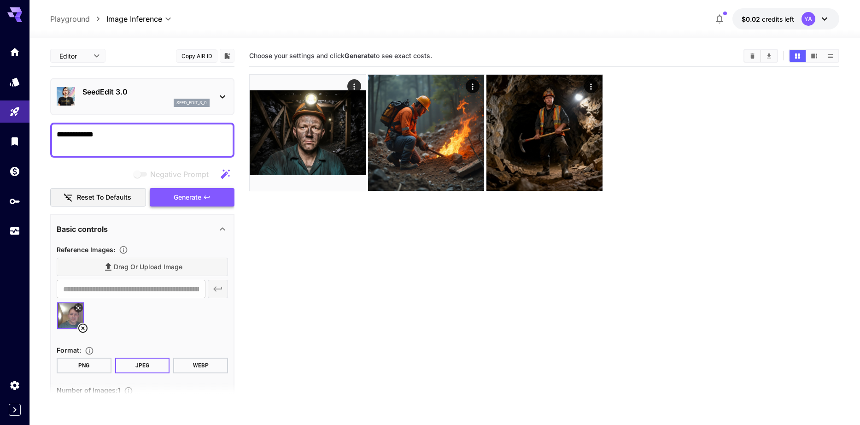
click at [200, 196] on span "Generate" at bounding box center [188, 198] width 28 height 12
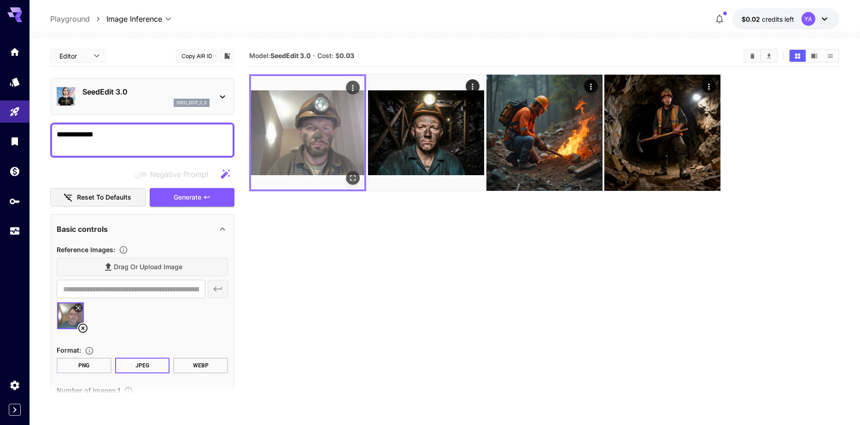
click at [322, 139] on img at bounding box center [307, 132] width 113 height 113
